Goal: Find specific page/section: Find specific page/section

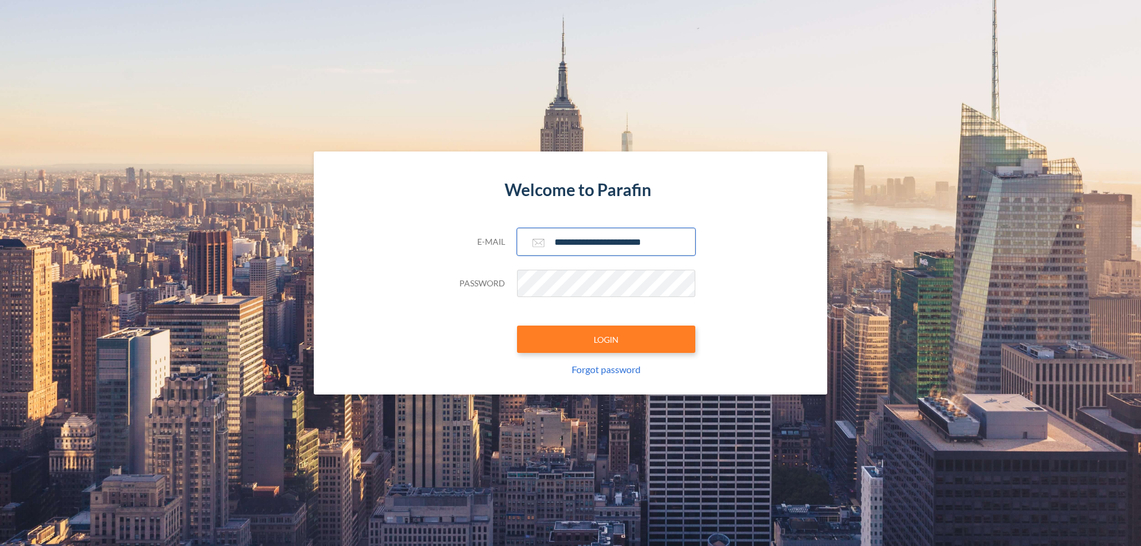
type input "**********"
click at [606, 339] on button "LOGIN" at bounding box center [606, 339] width 178 height 27
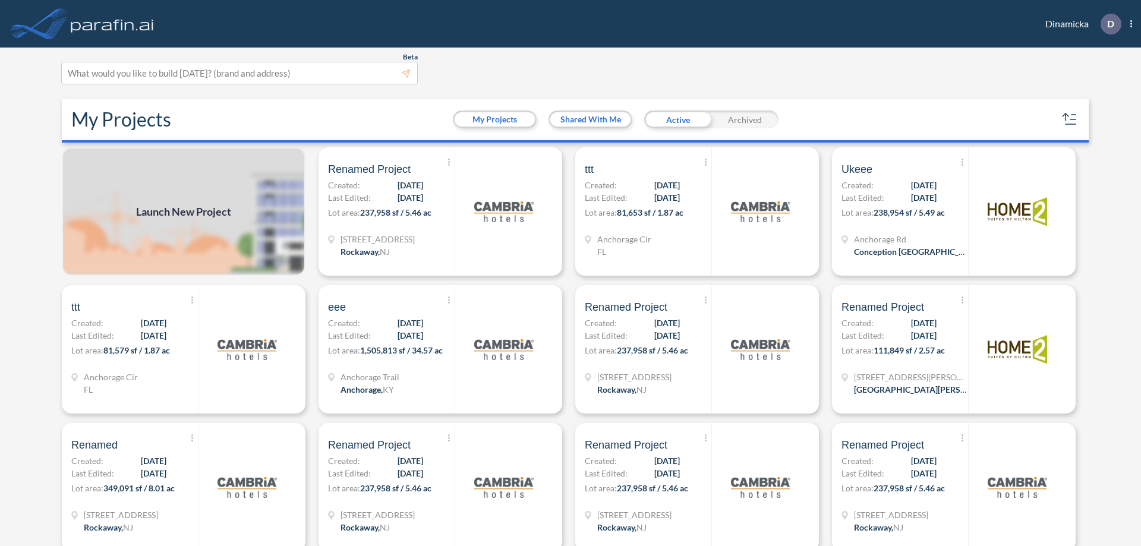
scroll to position [3, 0]
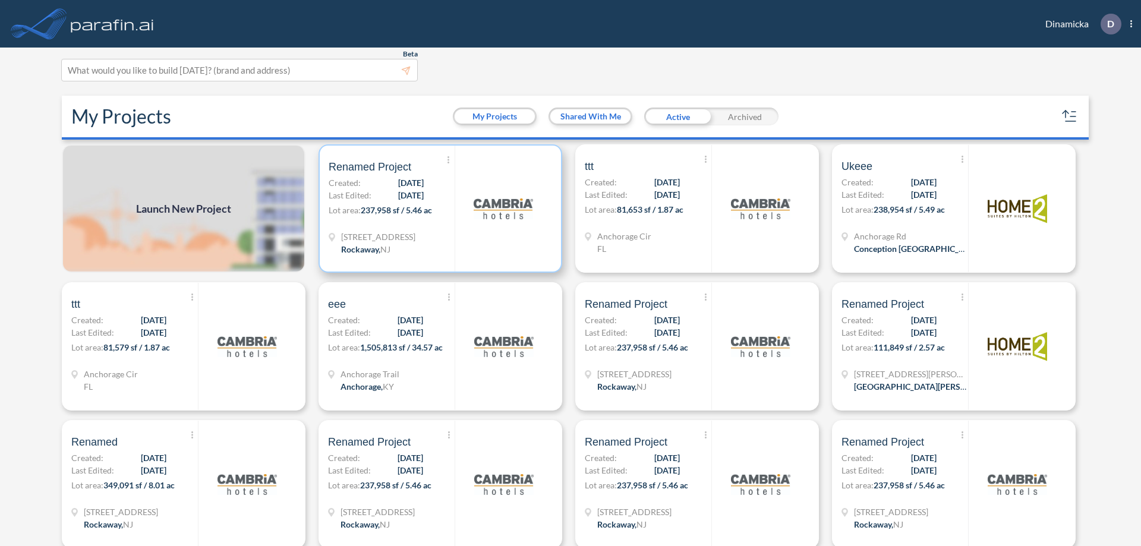
click at [438, 209] on p "Lot area: 237,958 sf / 5.46 ac" at bounding box center [392, 212] width 126 height 17
